Goal: Transaction & Acquisition: Purchase product/service

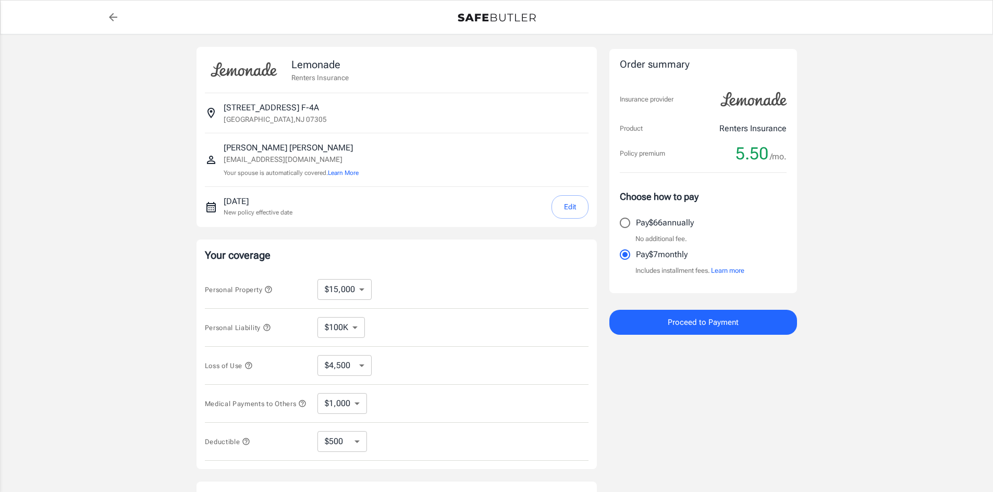
select select "15000"
select select "500"
click at [733, 271] on button "Learn more" at bounding box center [727, 271] width 33 height 10
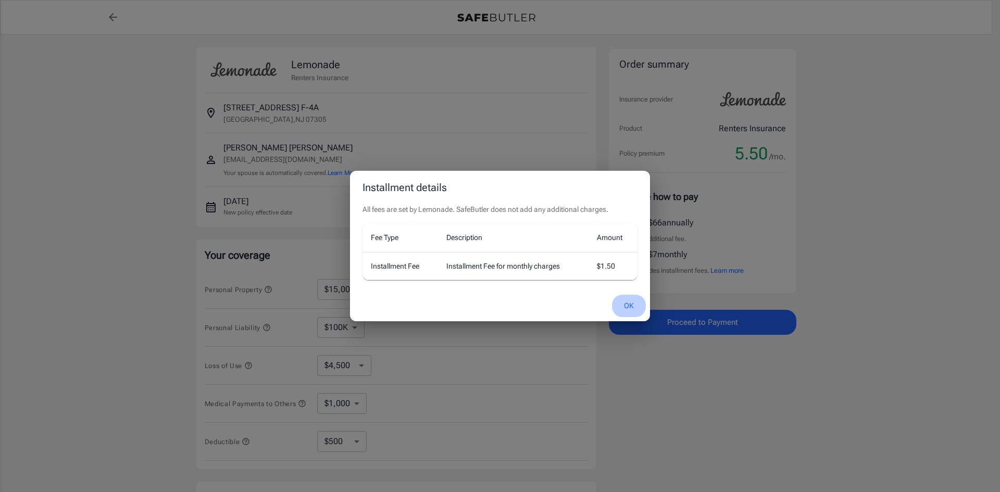
click at [630, 301] on button "OK" at bounding box center [629, 306] width 34 height 22
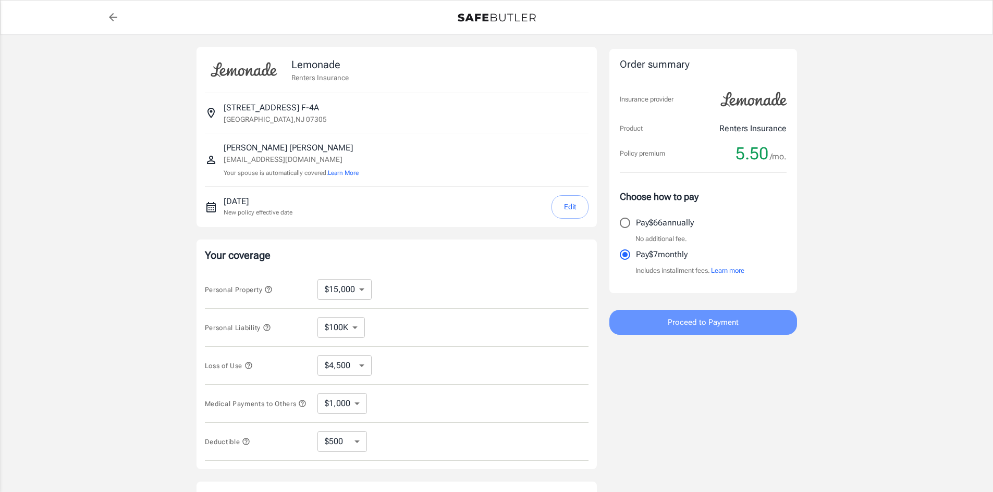
click at [743, 325] on button "Proceed to Payment" at bounding box center [703, 322] width 188 height 25
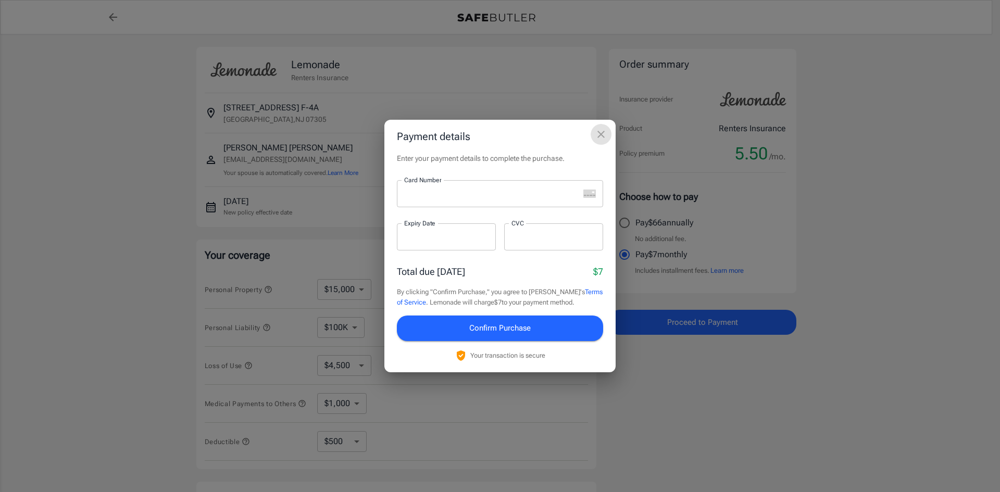
click at [607, 133] on icon "close" at bounding box center [601, 134] width 13 height 13
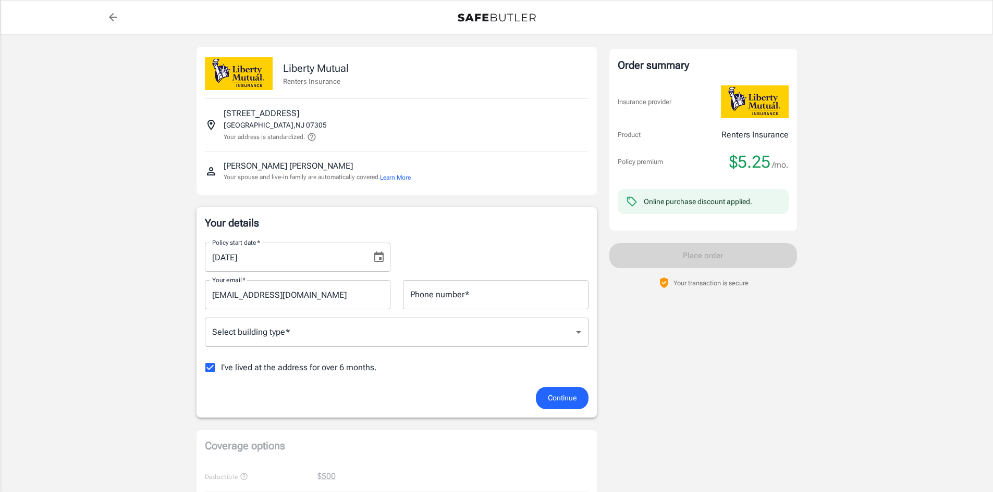
click at [662, 333] on div "Order summary Insurance provider Product Renters Insurance Policy premium $5.25…" at bounding box center [703, 492] width 188 height 891
click at [490, 291] on input "Phone number   *" at bounding box center [495, 294] width 185 height 29
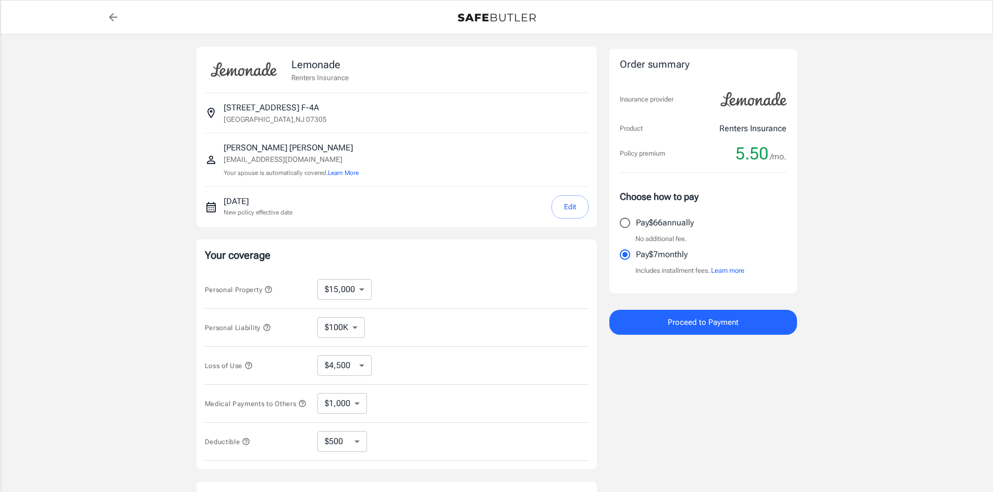
select select "15000"
select select "500"
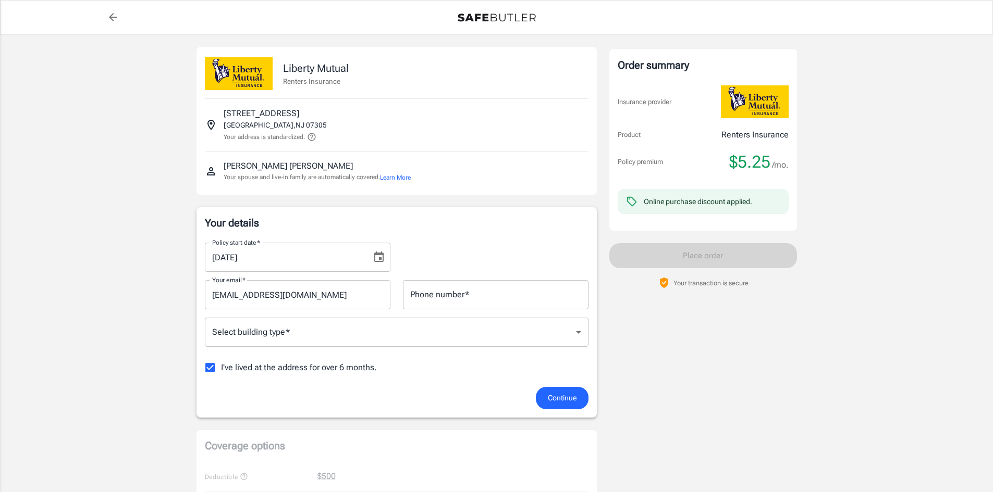
scroll to position [104, 0]
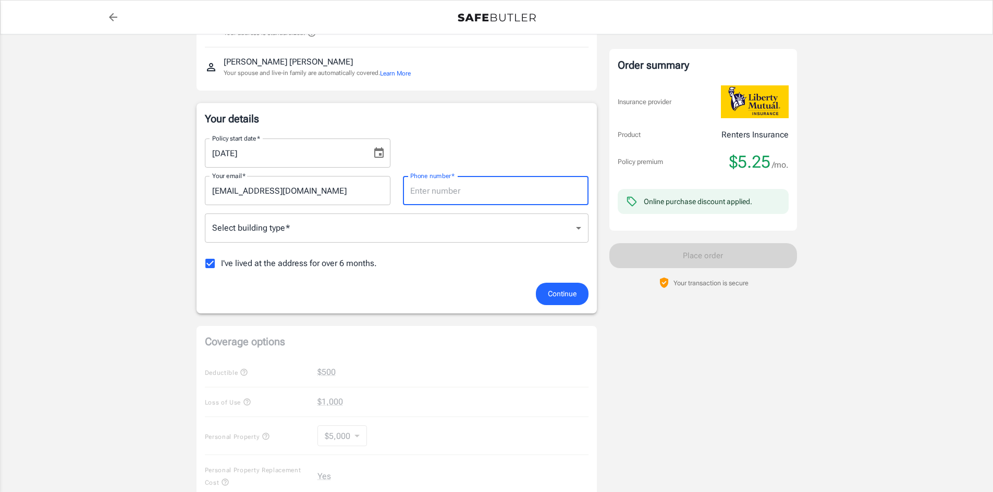
click at [432, 184] on input "Phone number   *" at bounding box center [495, 190] width 185 height 29
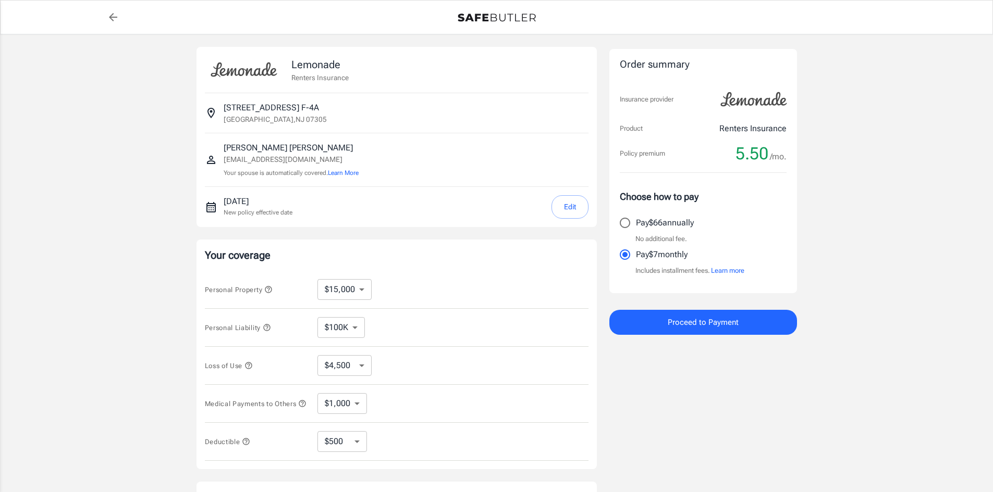
select select "15000"
select select "500"
click at [677, 327] on span "Proceed to Payment" at bounding box center [702, 323] width 71 height 14
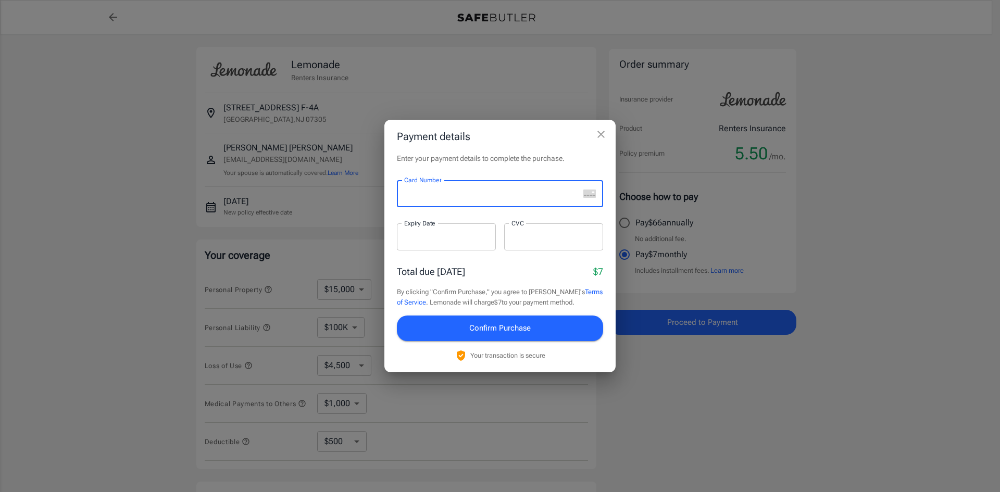
drag, startPoint x: 745, startPoint y: 391, endPoint x: 682, endPoint y: 311, distance: 102.4
click at [745, 391] on div "Payment details Enter your payment details to complete the purchase. Card Numbe…" at bounding box center [500, 246] width 1000 height 492
click at [600, 132] on icon "close" at bounding box center [601, 134] width 13 height 13
